Goal: Check status: Check status

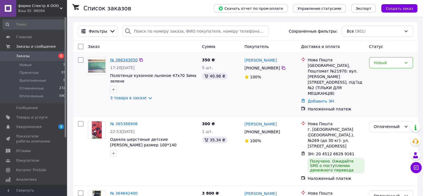
click at [132, 60] on link "№ 366343050" at bounding box center [124, 60] width 28 height 4
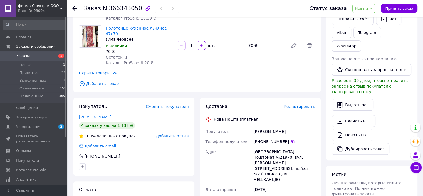
scroll to position [195, 0]
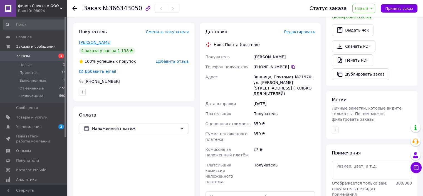
click at [103, 40] on link "[PERSON_NAME]" at bounding box center [95, 42] width 32 height 4
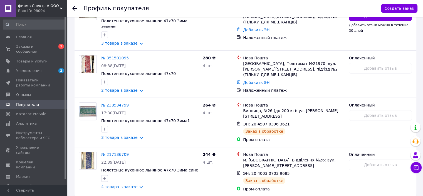
scroll to position [195, 0]
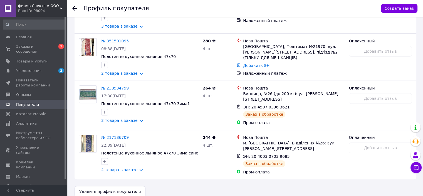
click at [73, 8] on use at bounding box center [74, 8] width 4 height 4
